Goal: Task Accomplishment & Management: Manage account settings

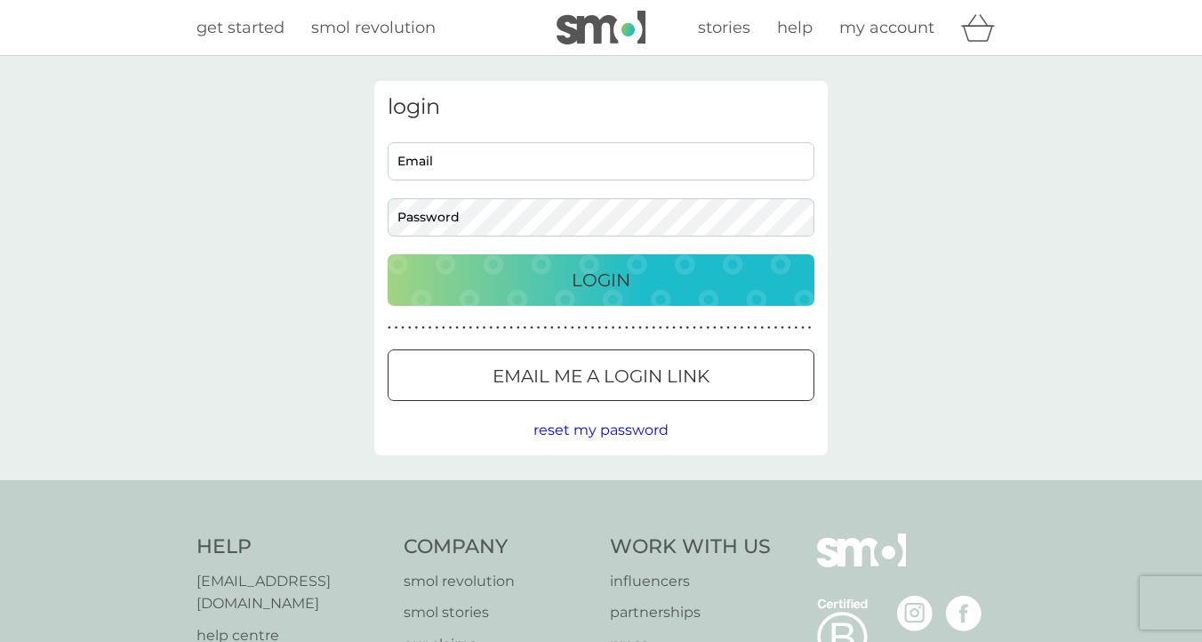
type input "[EMAIL_ADDRESS][DOMAIN_NAME]"
click at [684, 275] on div "Login" at bounding box center [600, 280] width 391 height 28
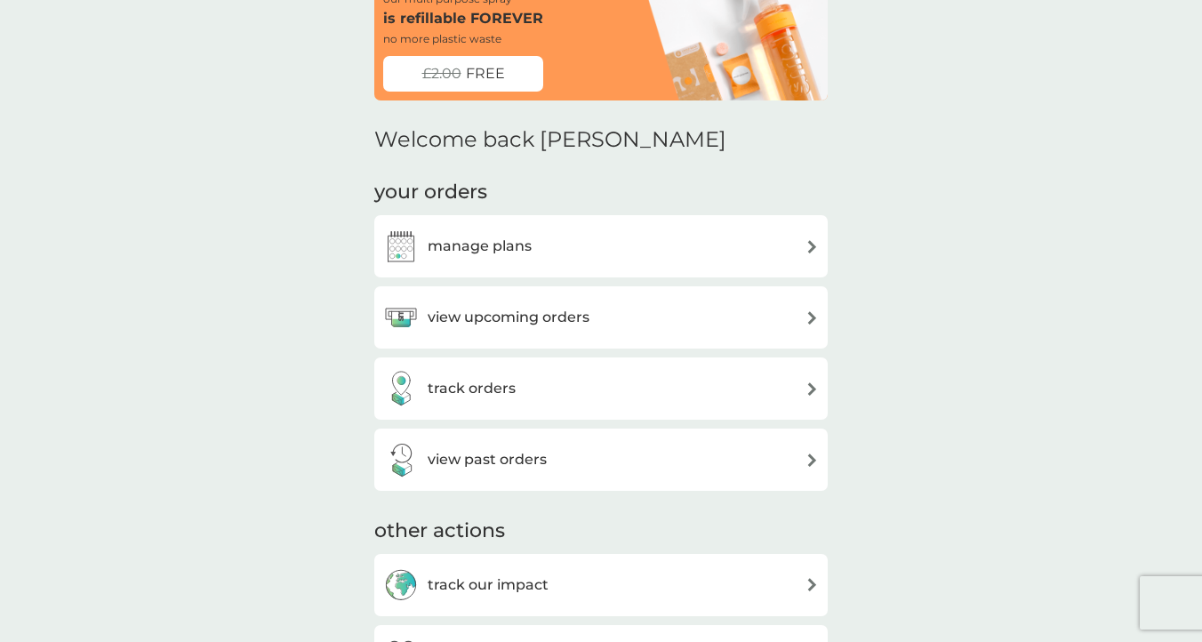
scroll to position [101, 0]
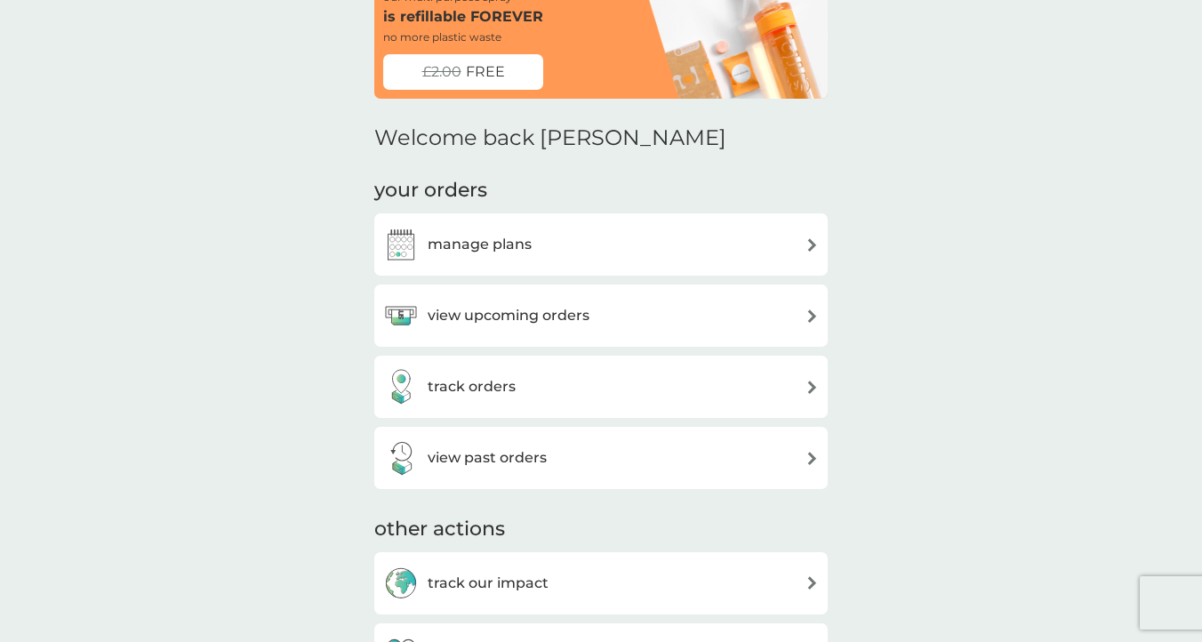
click at [731, 373] on div "track orders" at bounding box center [601, 387] width 436 height 36
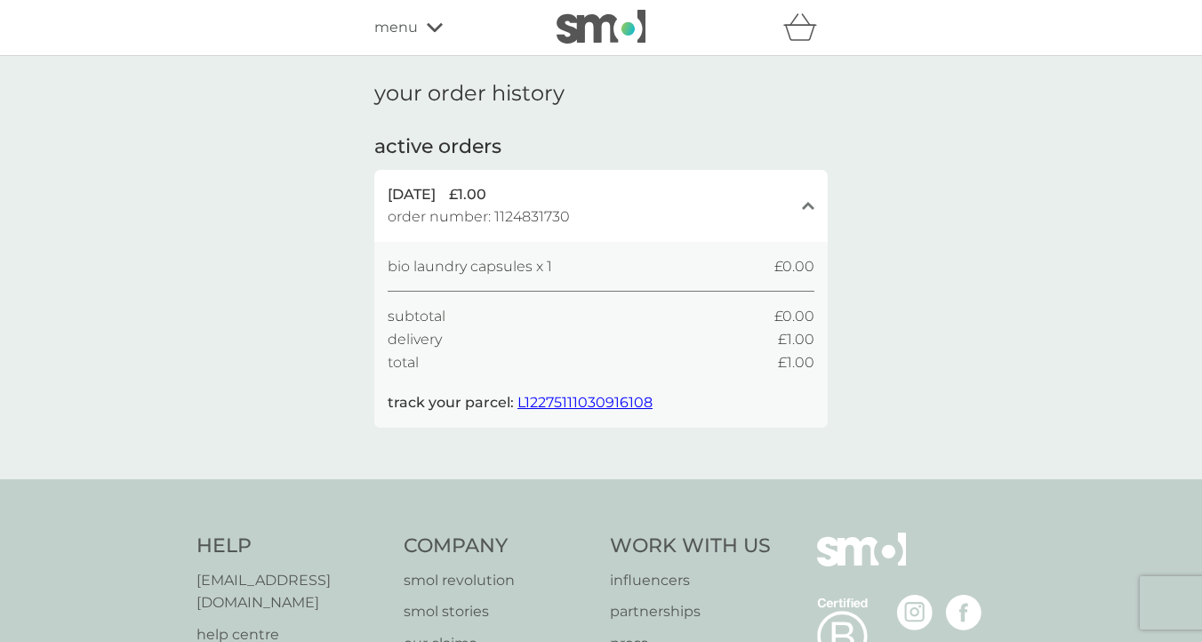
click at [636, 403] on span "L12275111030916108" at bounding box center [584, 402] width 135 height 17
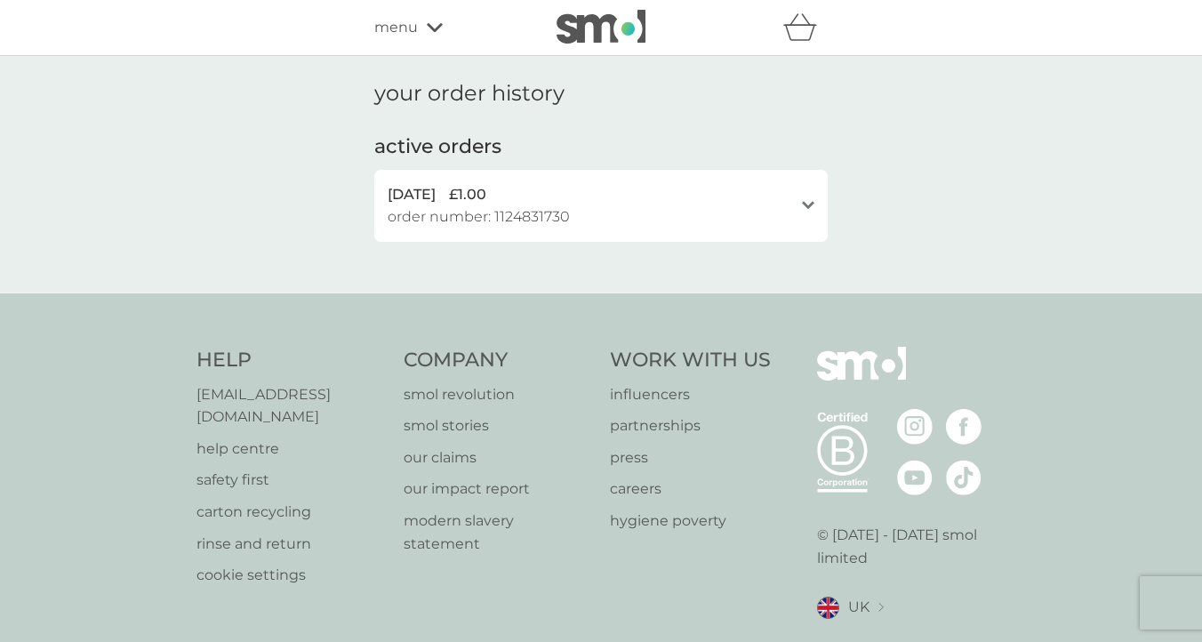
click at [632, 224] on div "3 Oct 2025 £1.00 order number: 1124831730" at bounding box center [590, 205] width 405 height 45
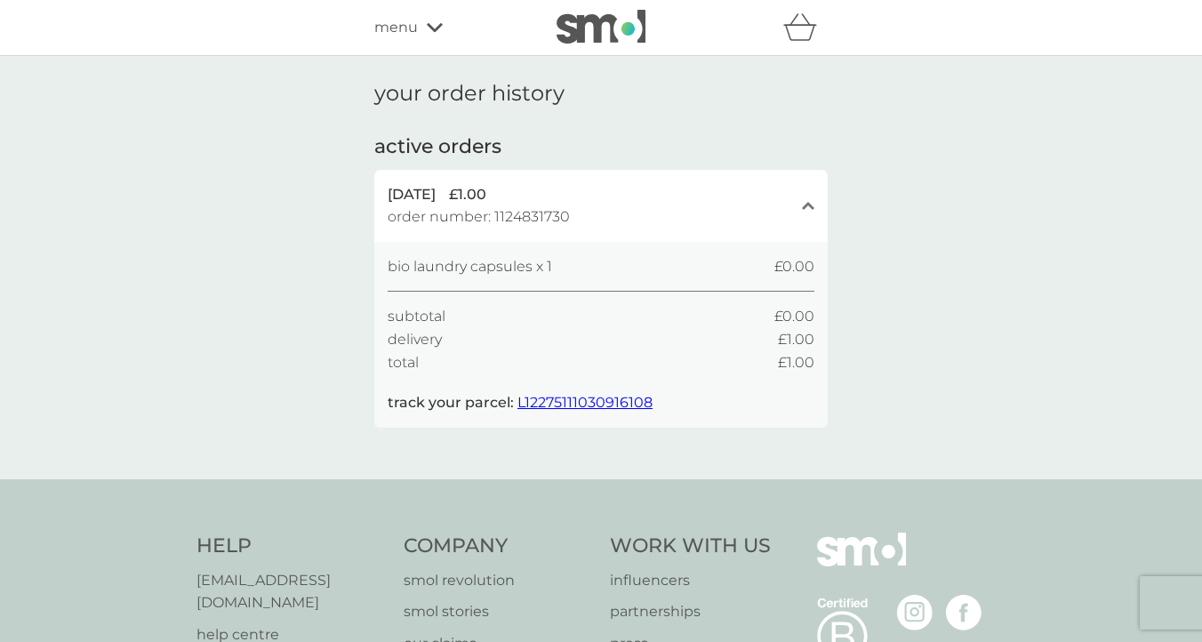
click at [614, 409] on span "L12275111030916108" at bounding box center [584, 402] width 135 height 17
